Goal: Task Accomplishment & Management: Use online tool/utility

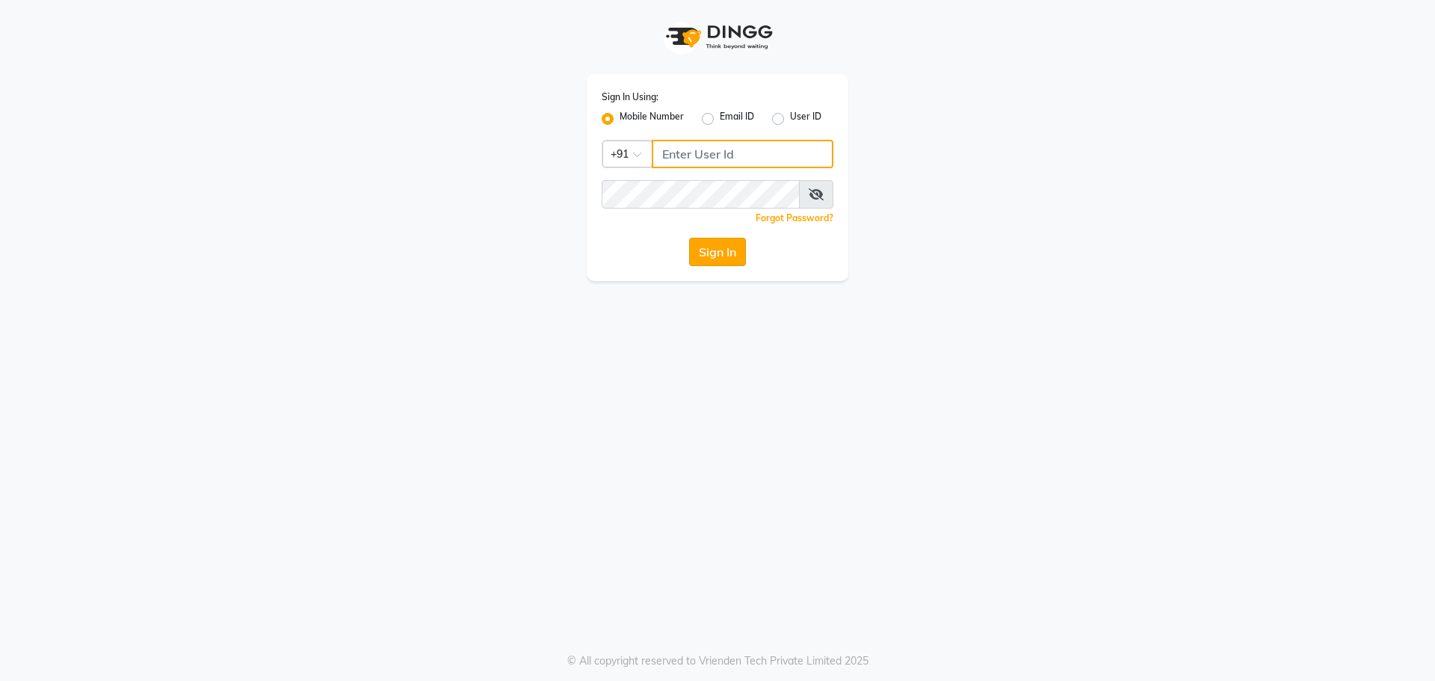
type input "9493493759"
click at [713, 255] on button "Sign In" at bounding box center [717, 252] width 57 height 28
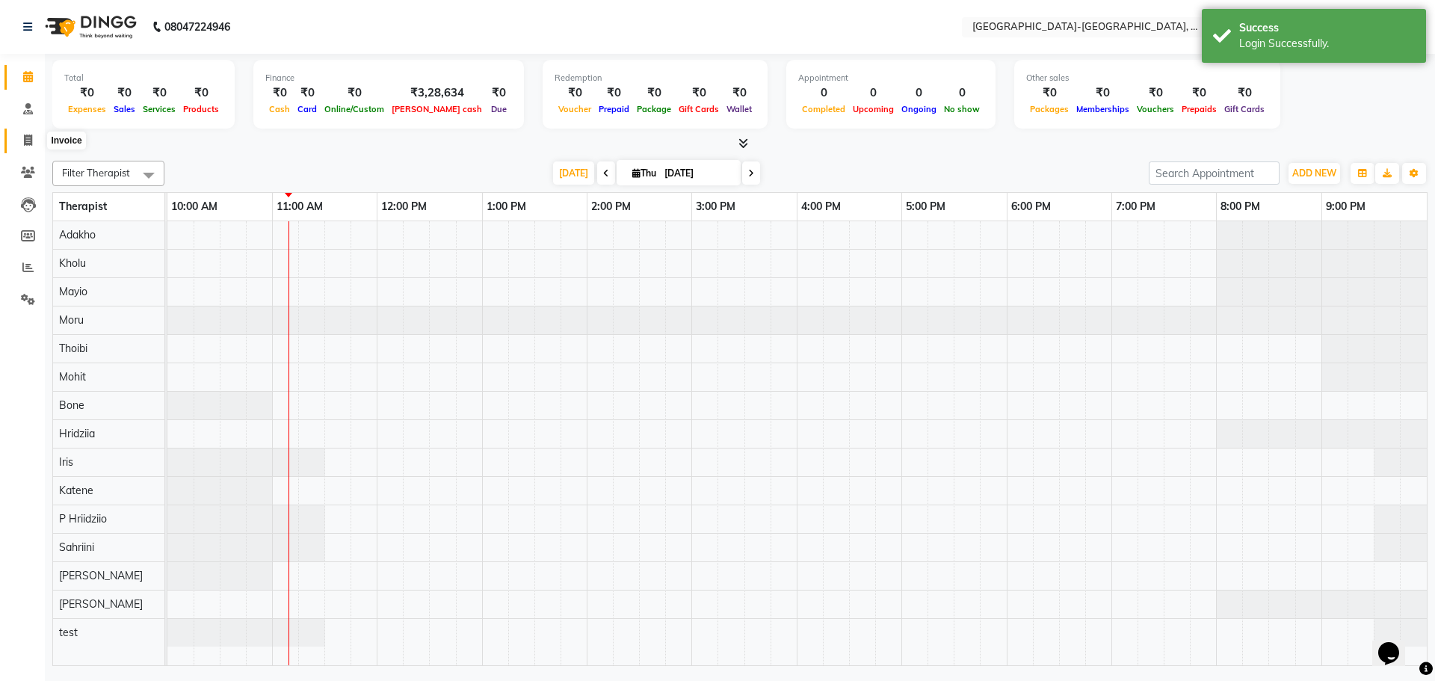
click at [27, 141] on icon at bounding box center [28, 140] width 8 height 11
select select "5851"
select select "service"
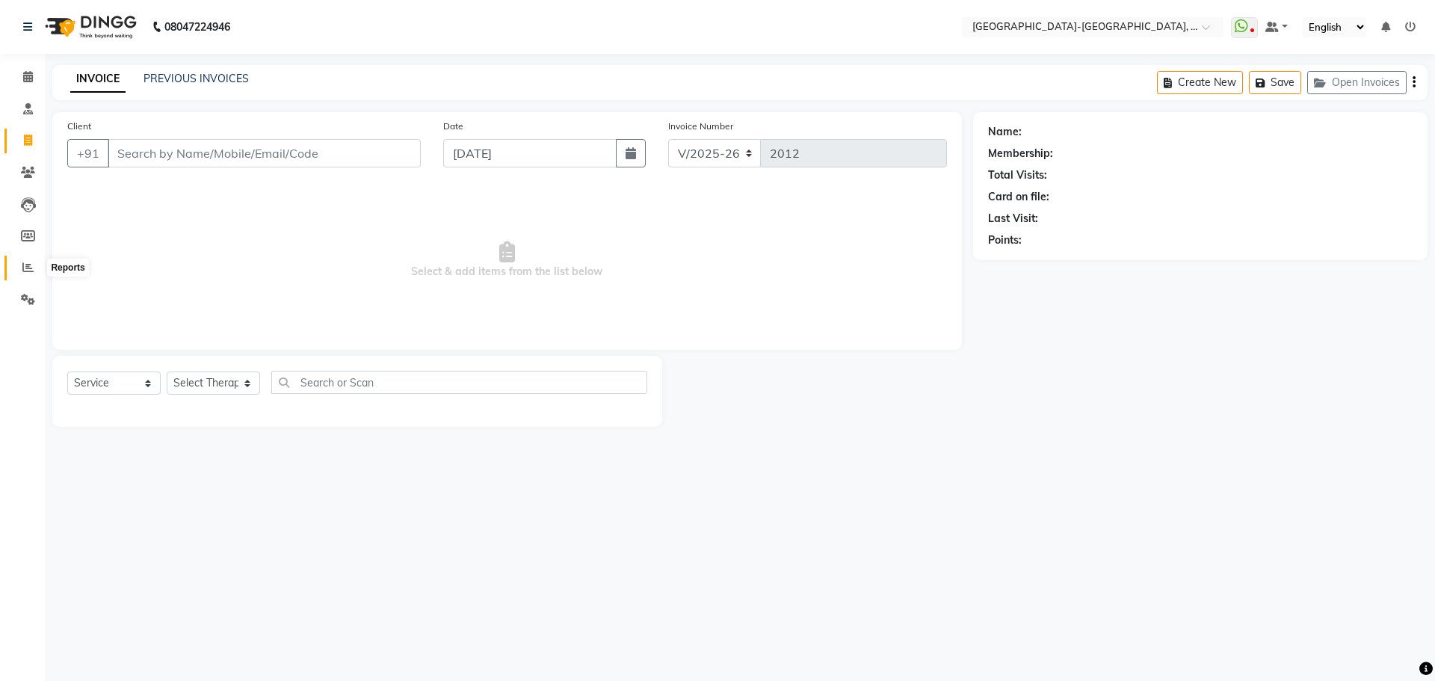
click at [31, 265] on icon at bounding box center [27, 267] width 11 height 11
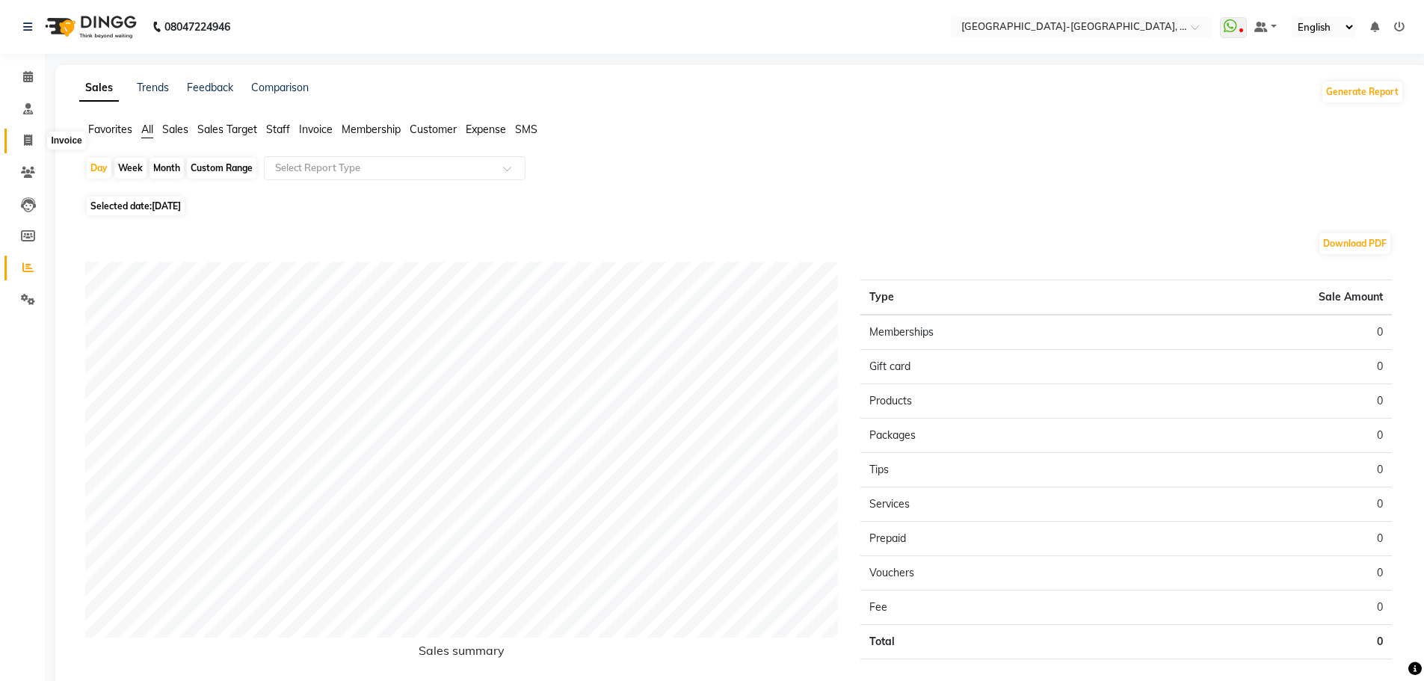
click at [29, 140] on icon at bounding box center [28, 140] width 8 height 11
select select "service"
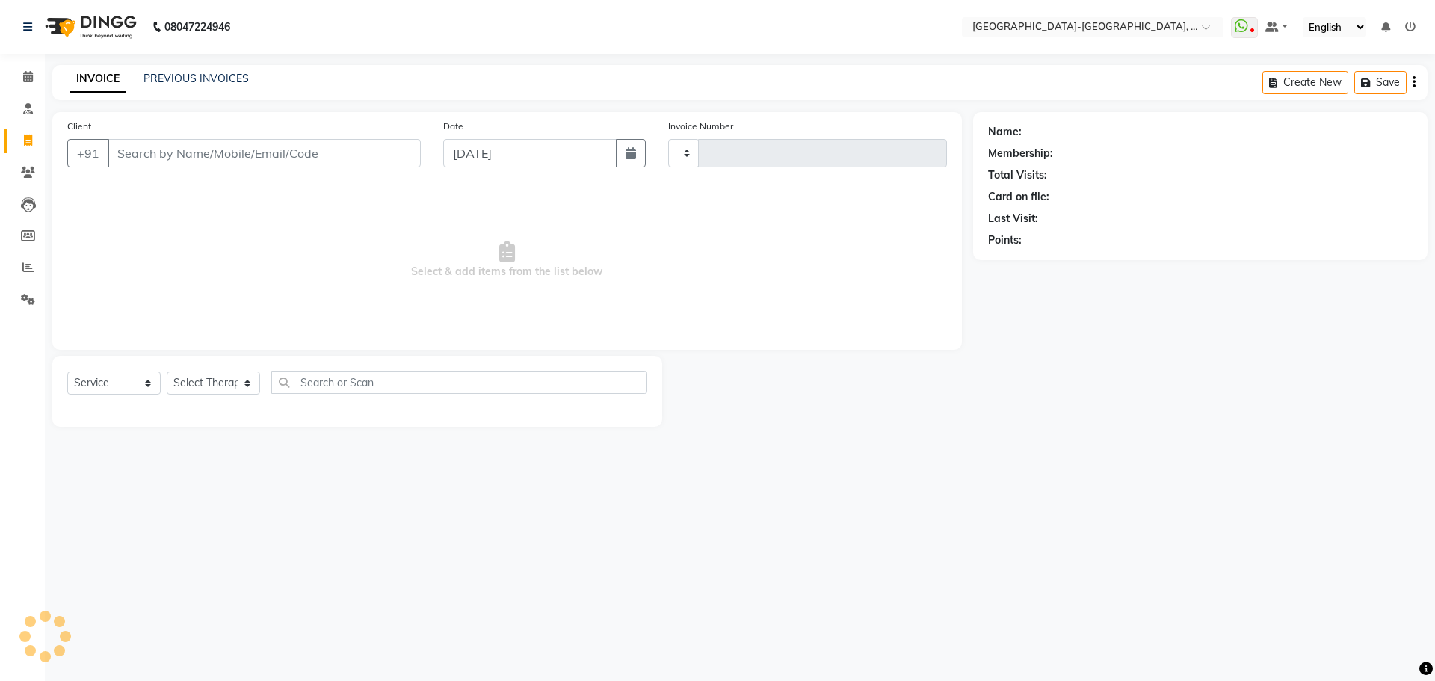
type input "2012"
select select "5851"
